Goal: Task Accomplishment & Management: Manage account settings

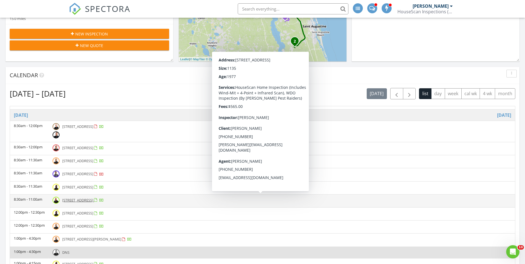
scroll to position [277, 0]
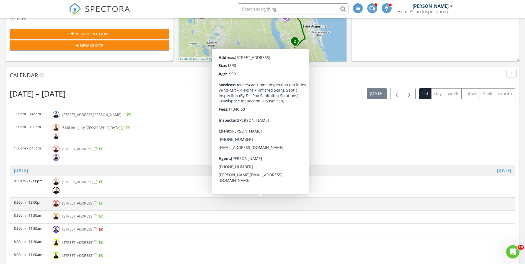
click at [35, 204] on td "8:30am - 12:00pm" at bounding box center [29, 204] width 39 height 13
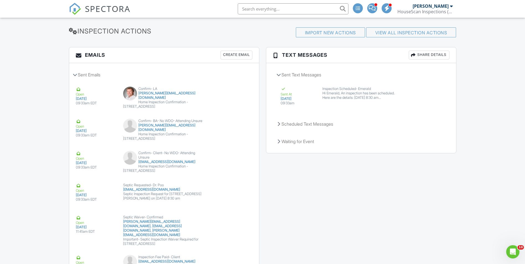
scroll to position [935, 0]
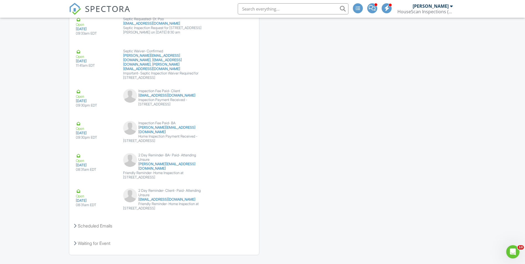
click at [108, 7] on span "SPECTORA" at bounding box center [107, 9] width 45 height 12
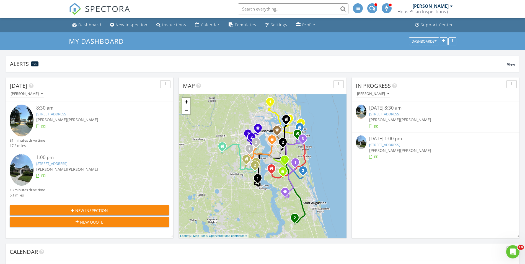
click at [101, 11] on span "SPECTORA" at bounding box center [107, 9] width 45 height 12
click at [44, 111] on div "8:30 am" at bounding box center [96, 108] width 120 height 7
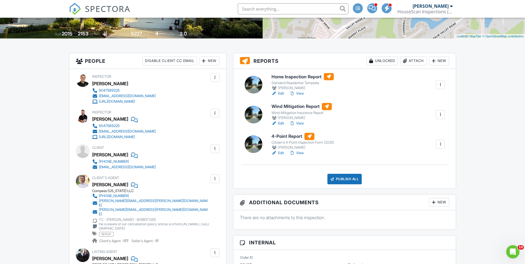
scroll to position [111, 0]
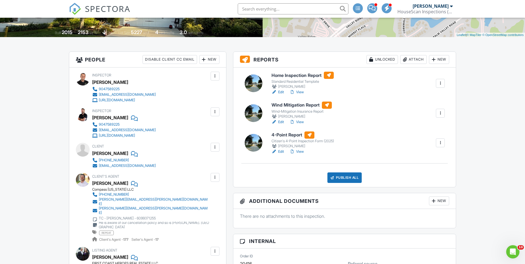
click at [301, 151] on link "View" at bounding box center [297, 152] width 14 height 6
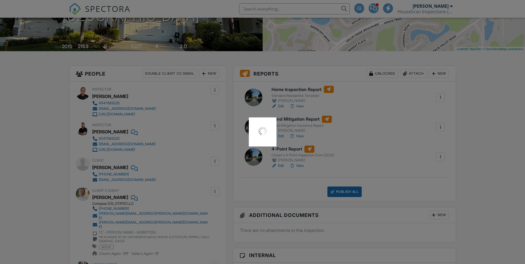
scroll to position [111, 0]
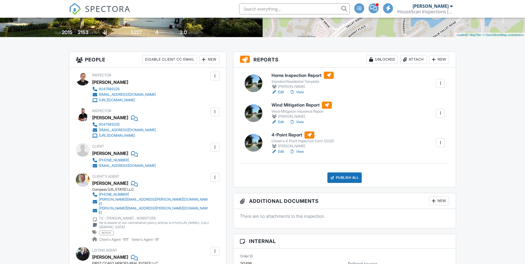
click at [305, 92] on div "Edit View" at bounding box center [303, 92] width 62 height 6
click at [303, 92] on link "View" at bounding box center [297, 92] width 14 height 6
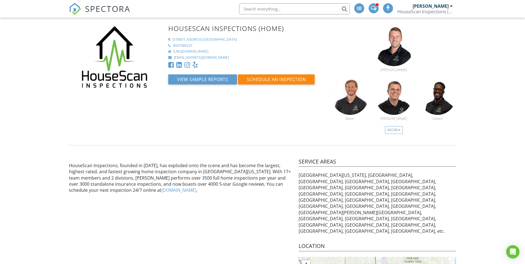
click at [105, 10] on span "SPECTORA" at bounding box center [107, 9] width 45 height 12
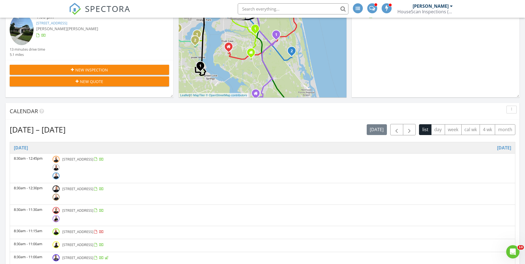
scroll to position [83, 0]
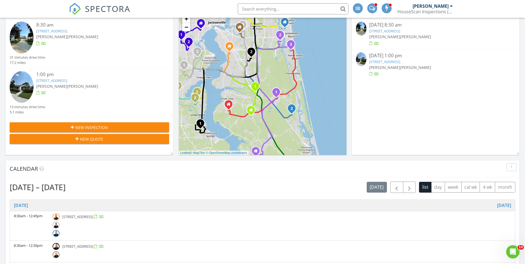
click at [43, 78] on div "1:00 pm" at bounding box center [96, 74] width 120 height 7
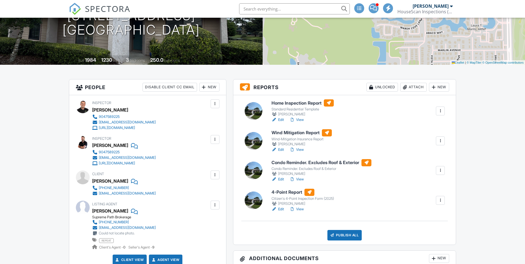
click at [439, 168] on div at bounding box center [441, 171] width 6 height 6
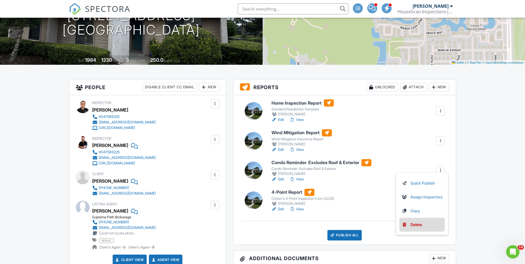
click at [418, 226] on div "Delete" at bounding box center [417, 225] width 12 height 6
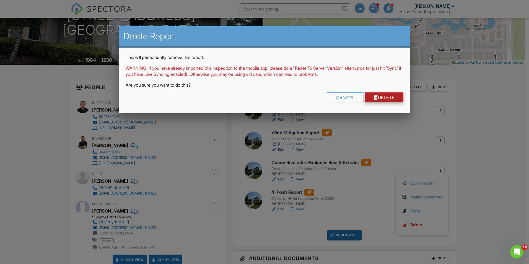
click at [391, 97] on link "Delete" at bounding box center [384, 97] width 38 height 10
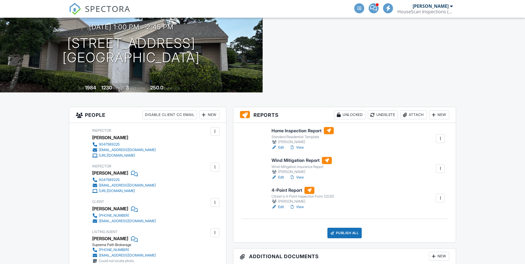
scroll to position [55, 0]
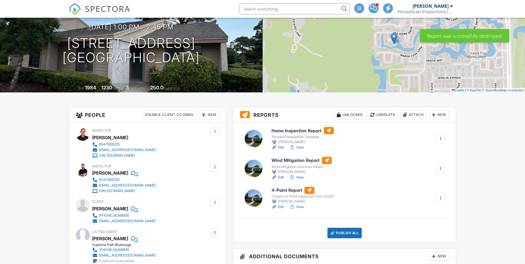
click at [302, 206] on link "View" at bounding box center [297, 207] width 14 height 6
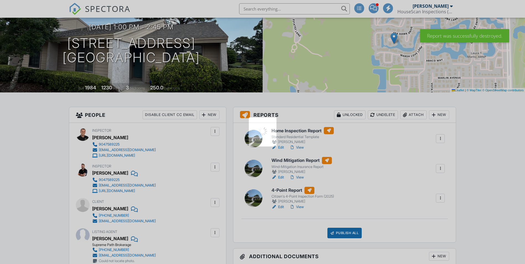
scroll to position [0, 0]
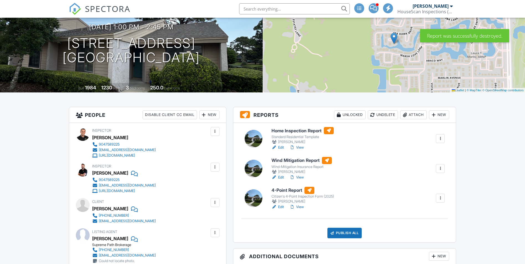
click at [302, 208] on link "View" at bounding box center [297, 207] width 14 height 6
click at [301, 176] on link "View" at bounding box center [297, 178] width 14 height 6
click at [302, 148] on link "View" at bounding box center [297, 148] width 14 height 6
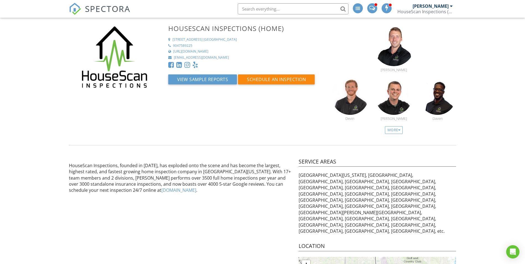
click at [117, 11] on span "SPECTORA" at bounding box center [107, 9] width 45 height 12
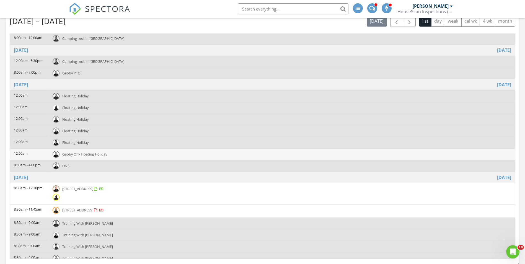
scroll to position [787, 0]
